Goal: Find specific page/section: Find specific page/section

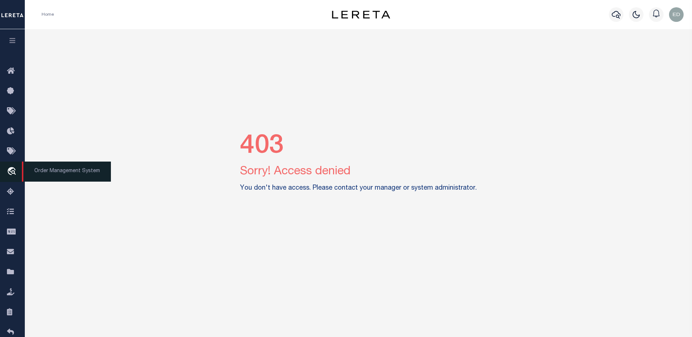
click at [8, 171] on icon "travel_explore" at bounding box center [13, 171] width 12 height 9
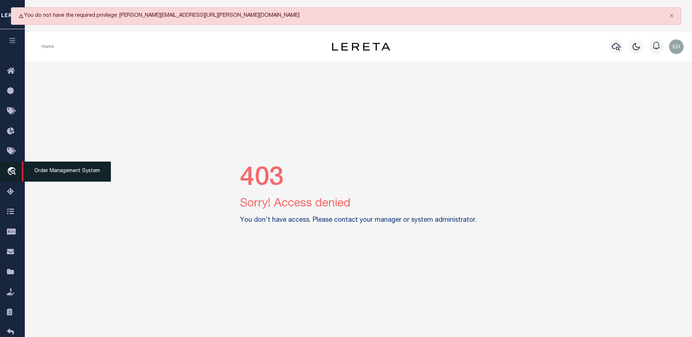
click at [4, 171] on link "travel_explore Order Management System" at bounding box center [12, 172] width 25 height 20
click at [349, 126] on div "403 Sorry! Access denied You don't have access. Please contact your manager or …" at bounding box center [359, 196] width 662 height 270
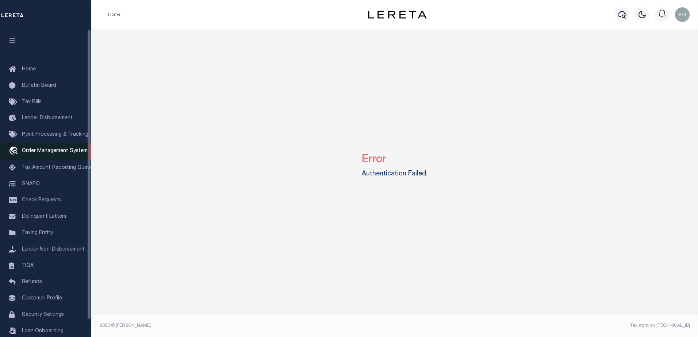
click at [48, 154] on span "Order Management System" at bounding box center [55, 151] width 66 height 5
